Goal: Task Accomplishment & Management: Manage account settings

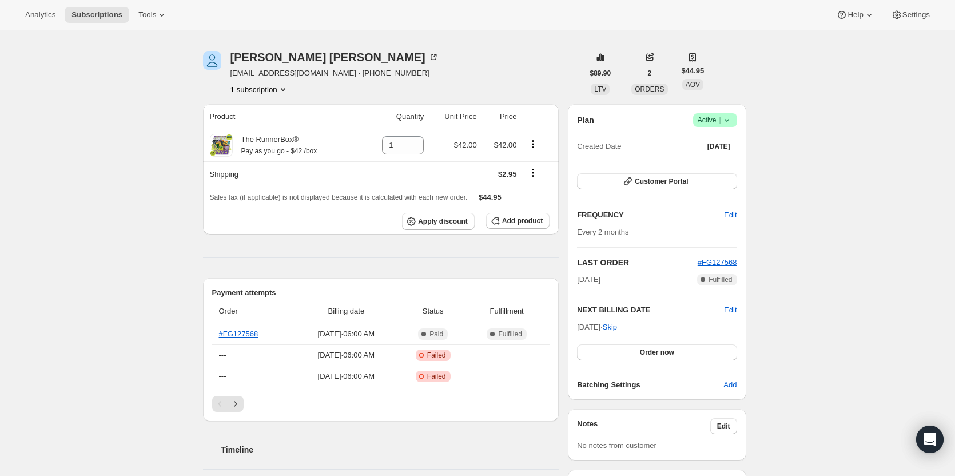
scroll to position [57, 0]
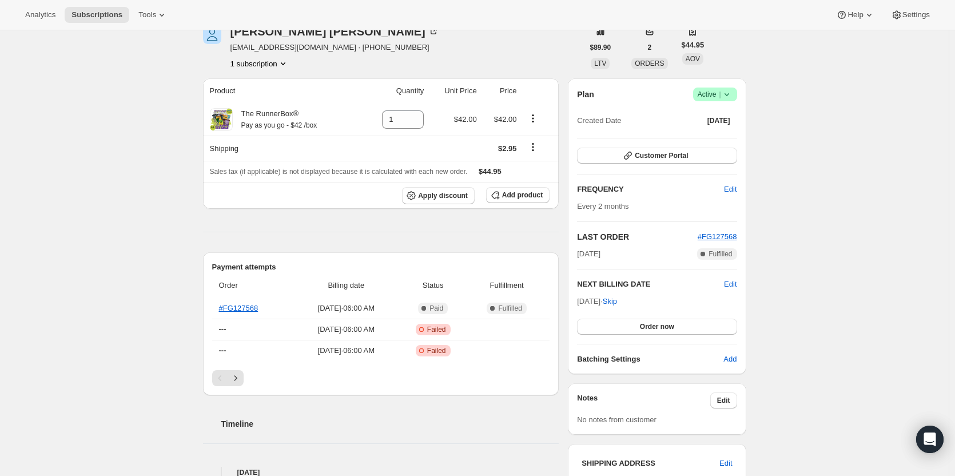
click at [234, 374] on icon "Next" at bounding box center [235, 377] width 11 height 11
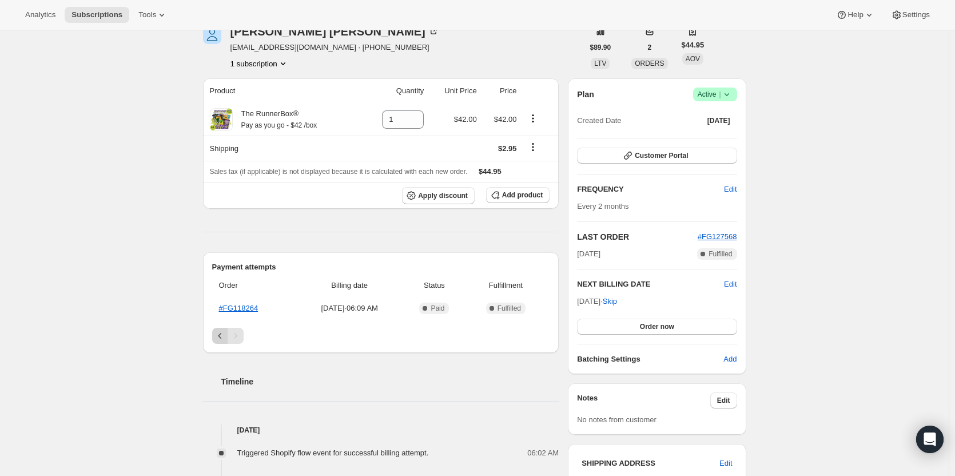
click at [227, 341] on button "Previous" at bounding box center [220, 336] width 16 height 16
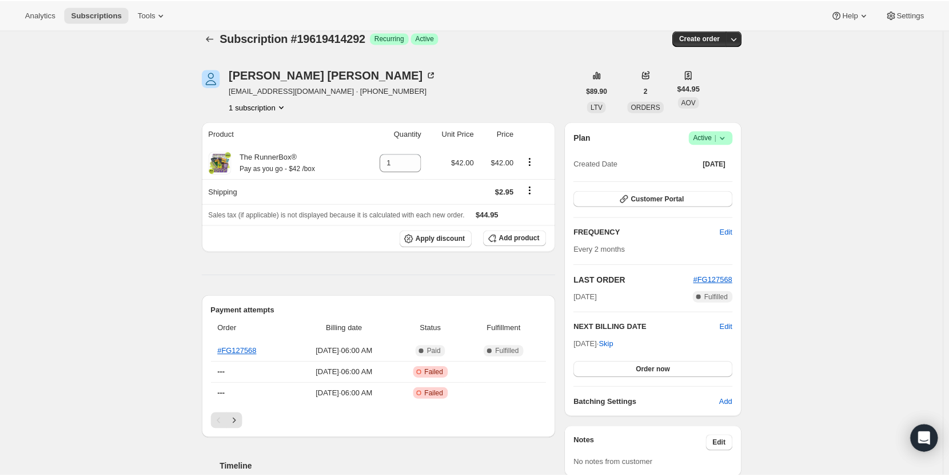
scroll to position [0, 0]
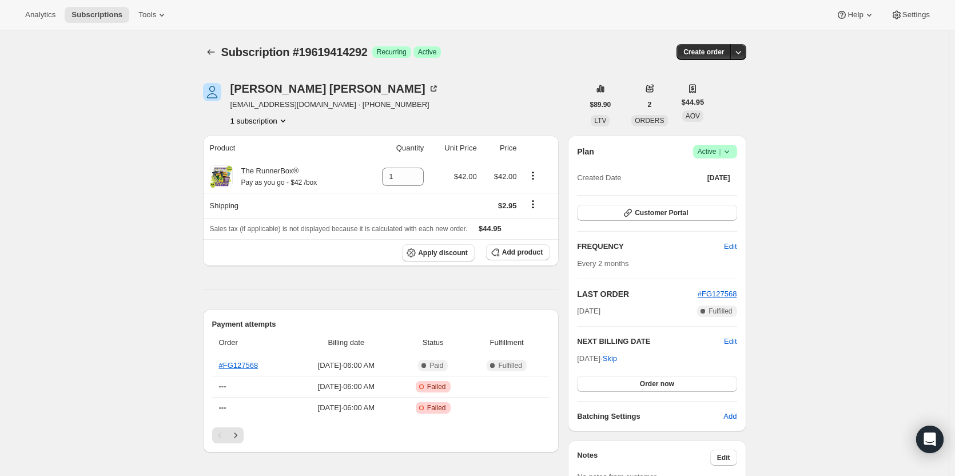
click at [719, 150] on span "Active |" at bounding box center [714, 151] width 35 height 11
click at [693, 201] on button "Cancel subscription" at bounding box center [718, 193] width 71 height 18
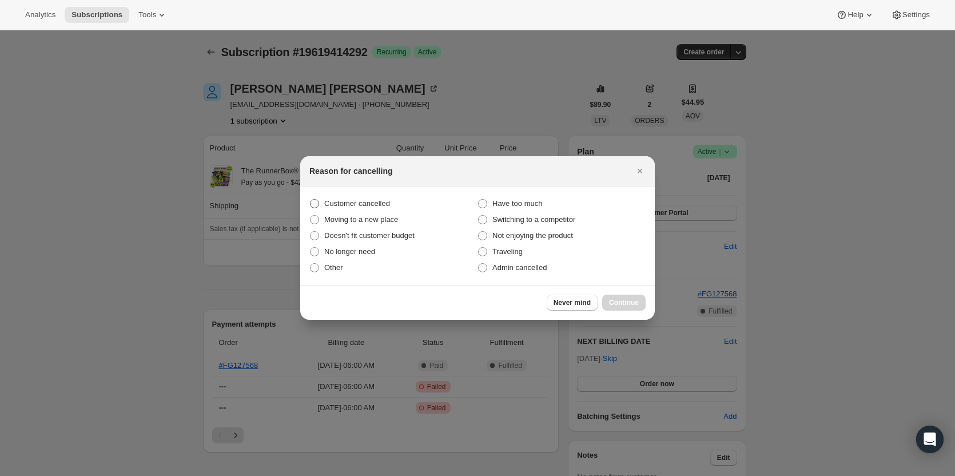
click at [363, 201] on span "Customer cancelled" at bounding box center [357, 203] width 66 height 9
click at [310, 199] on input "Customer cancelled" at bounding box center [310, 199] width 1 height 1
radio input "true"
click at [612, 293] on div "Never mind Continue" at bounding box center [477, 302] width 354 height 35
click at [617, 302] on span "Continue" at bounding box center [624, 302] width 30 height 9
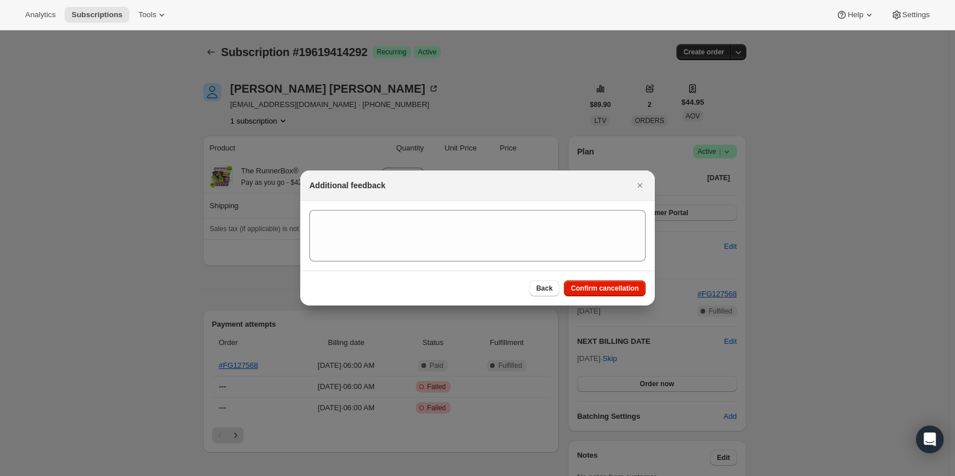
click at [618, 279] on div "Back Confirm cancellation" at bounding box center [477, 287] width 354 height 35
click at [617, 287] on span "Confirm cancellation" at bounding box center [604, 288] width 68 height 9
